Goal: Task Accomplishment & Management: Manage account settings

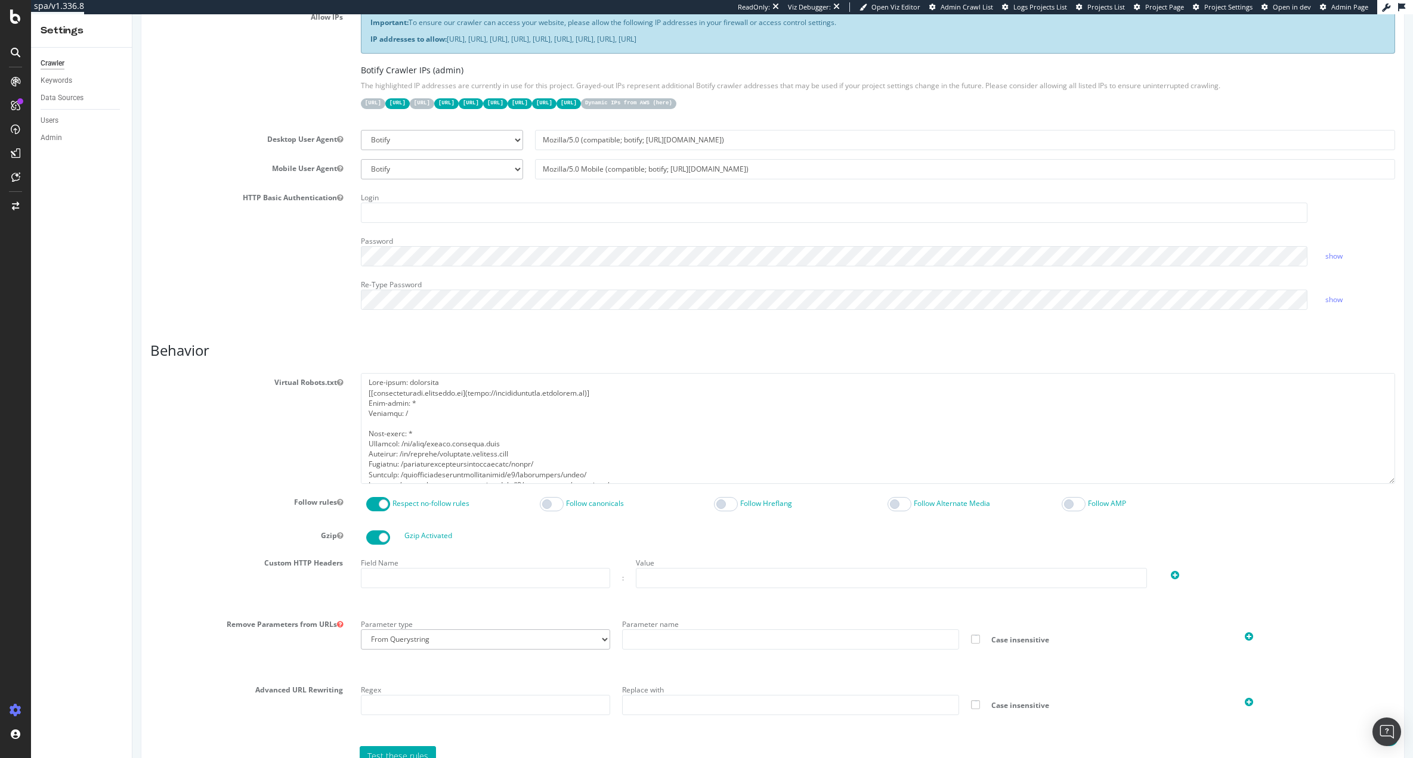
scroll to position [414, 0]
